Goal: Transaction & Acquisition: Subscribe to service/newsletter

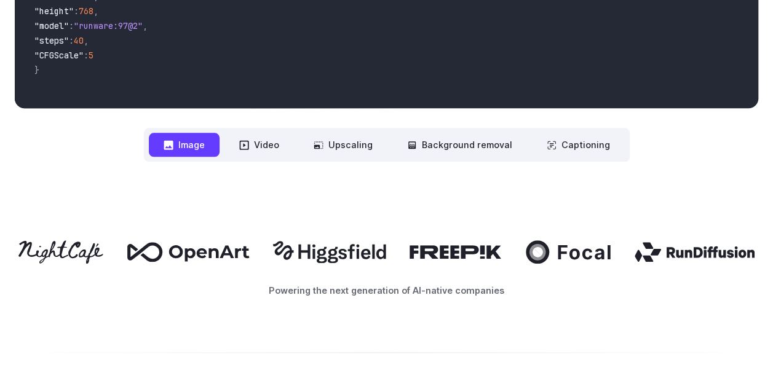
scroll to position [527, 0]
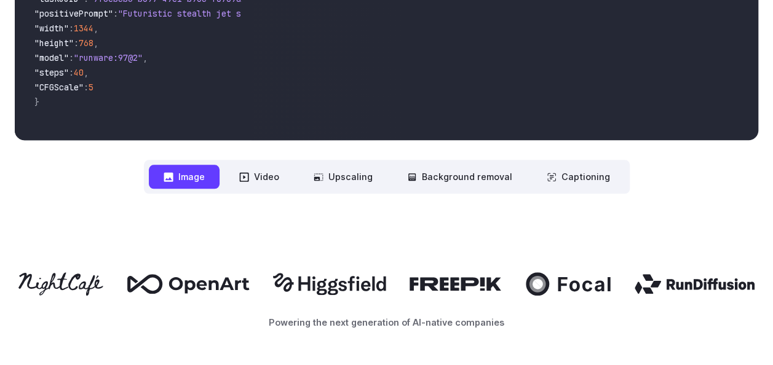
click at [187, 177] on button "Image" at bounding box center [184, 177] width 71 height 24
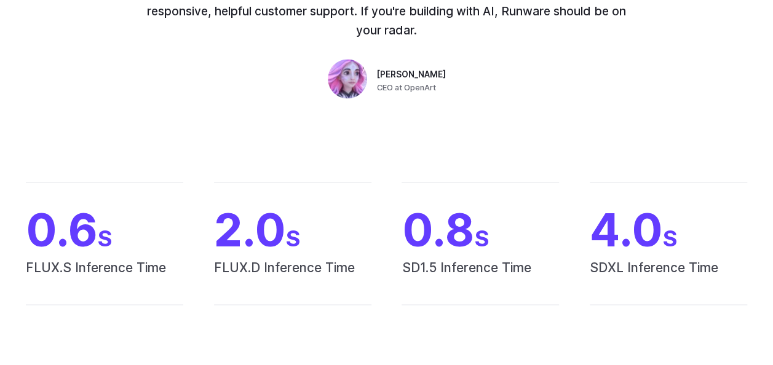
scroll to position [0, 0]
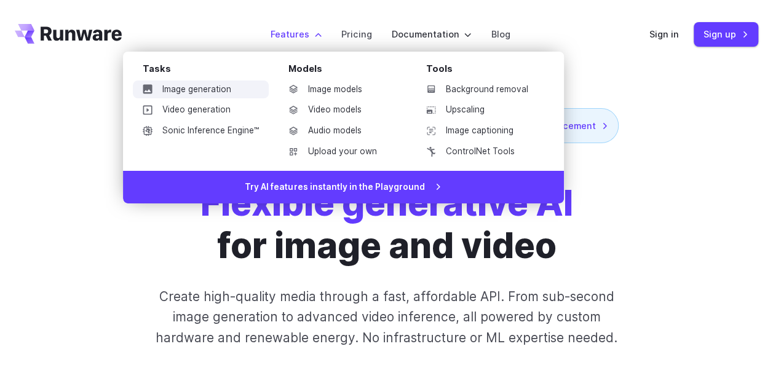
click at [192, 97] on link "Image generation" at bounding box center [201, 90] width 136 height 18
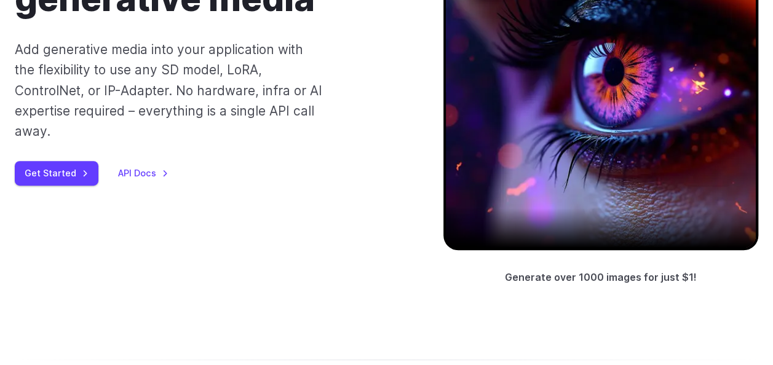
scroll to position [199, 0]
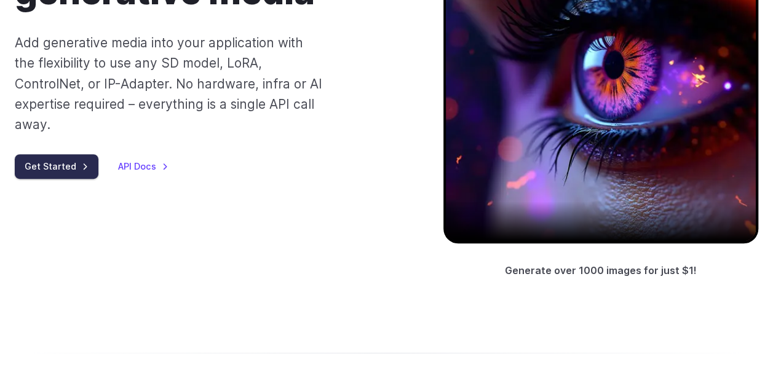
click at [68, 173] on link "Get Started" at bounding box center [57, 166] width 84 height 24
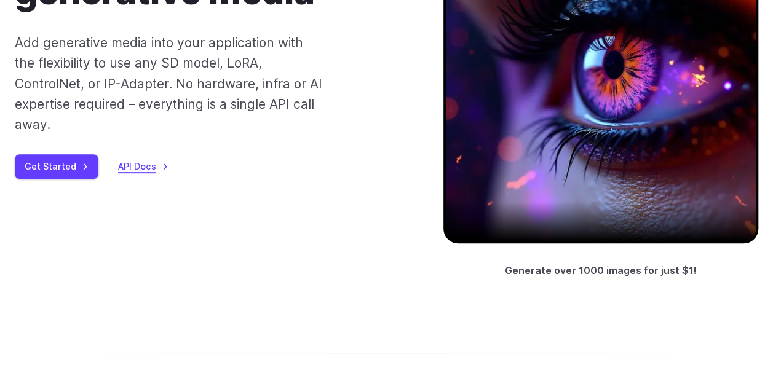
click at [140, 169] on link "API Docs" at bounding box center [143, 166] width 50 height 14
